Goal: Task Accomplishment & Management: Manage account settings

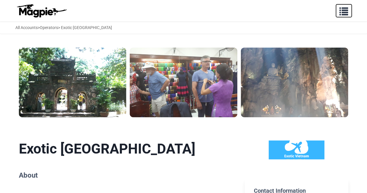
click at [343, 11] on span "button" at bounding box center [344, 10] width 9 height 9
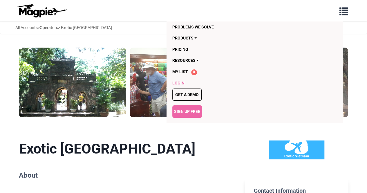
click at [181, 82] on link "Login" at bounding box center [243, 83] width 141 height 11
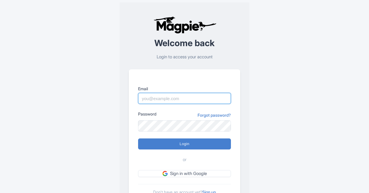
click at [164, 97] on input "Email" at bounding box center [184, 98] width 93 height 11
click at [279, 75] on div "Welcome back Login to access your account Email Password Forgot password? Login…" at bounding box center [185, 113] width 288 height 227
click at [159, 101] on input "Email" at bounding box center [184, 98] width 93 height 11
type input "D"
type input "[EMAIL_ADDRESS][DOMAIN_NAME]"
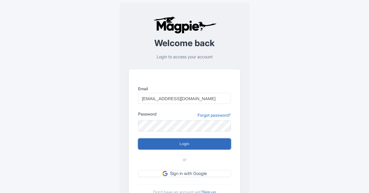
click at [171, 143] on input "Login" at bounding box center [184, 144] width 93 height 11
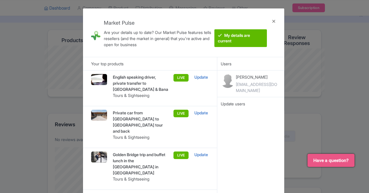
scroll to position [58, 0]
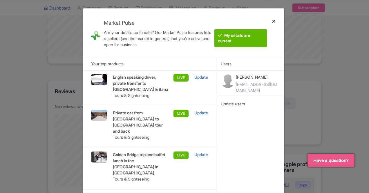
click at [275, 21] on div at bounding box center [274, 32] width 14 height 39
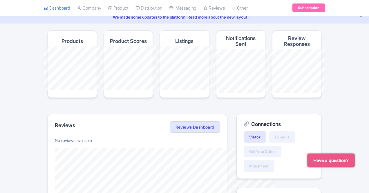
scroll to position [0, 0]
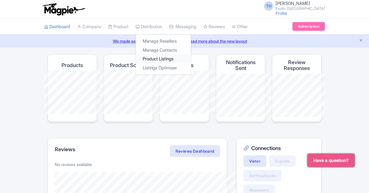
click at [136, 57] on link "Product Listings" at bounding box center [163, 59] width 55 height 9
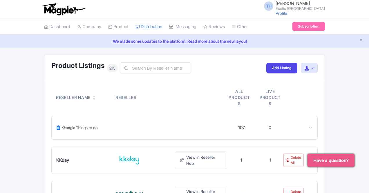
click at [211, 39] on link "We made some updates to the platform. Read more about the new layout" at bounding box center [184, 41] width 363 height 6
click at [297, 67] on link "Add Listing" at bounding box center [282, 68] width 31 height 11
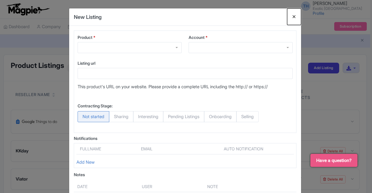
click at [293, 17] on button "Close" at bounding box center [294, 16] width 14 height 17
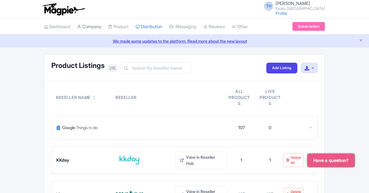
click at [77, 28] on link "Company" at bounding box center [89, 27] width 24 height 16
